Goal: Register for event/course

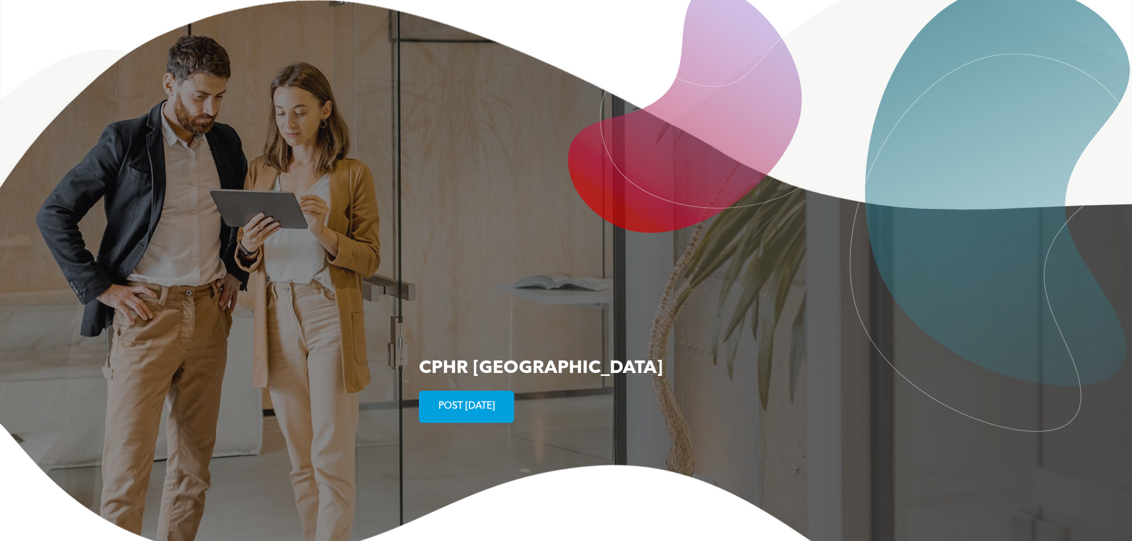
scroll to position [2181, 0]
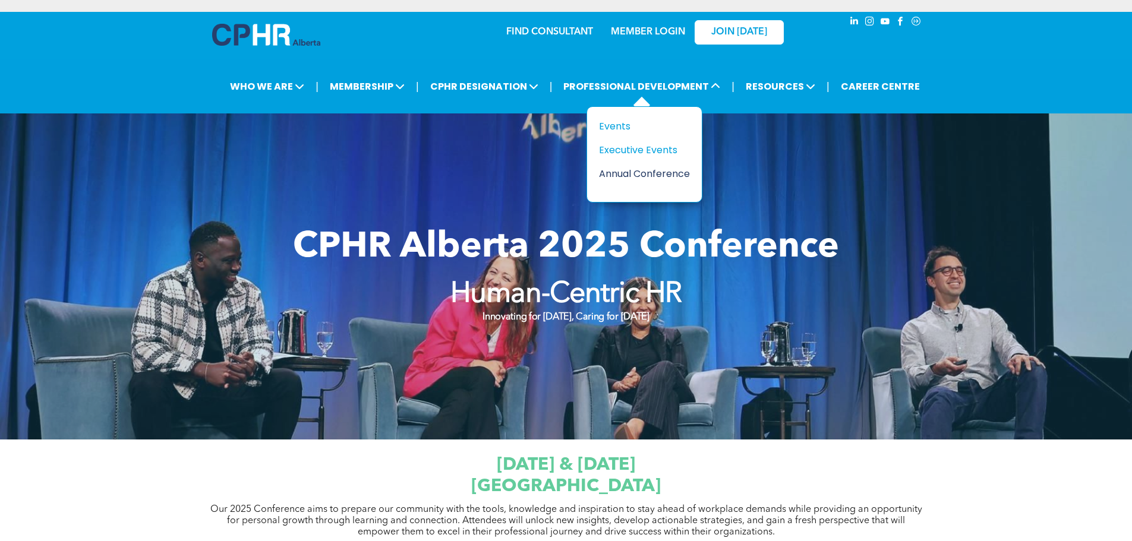
click at [627, 175] on div "Annual Conference" at bounding box center [640, 173] width 82 height 15
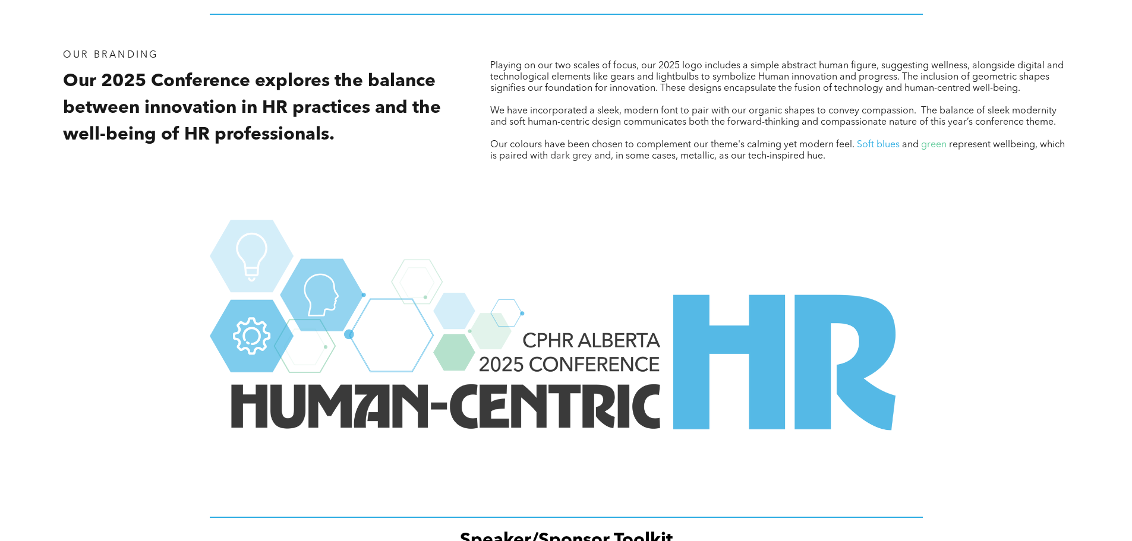
scroll to position [1596, 0]
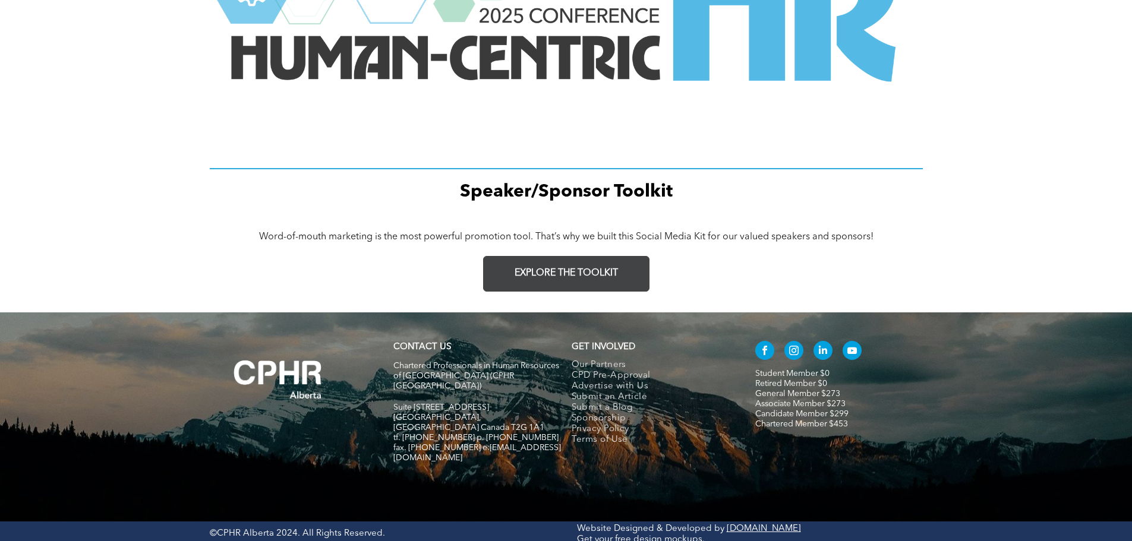
click at [573, 264] on link "EXPLORE THE TOOLKIT" at bounding box center [566, 274] width 166 height 36
